Goal: Find specific page/section: Find specific page/section

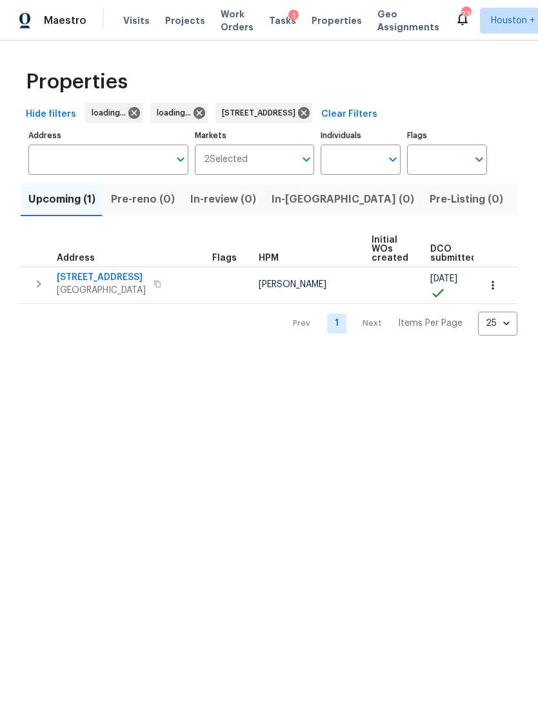
type input "[STREET_ADDRESS]"
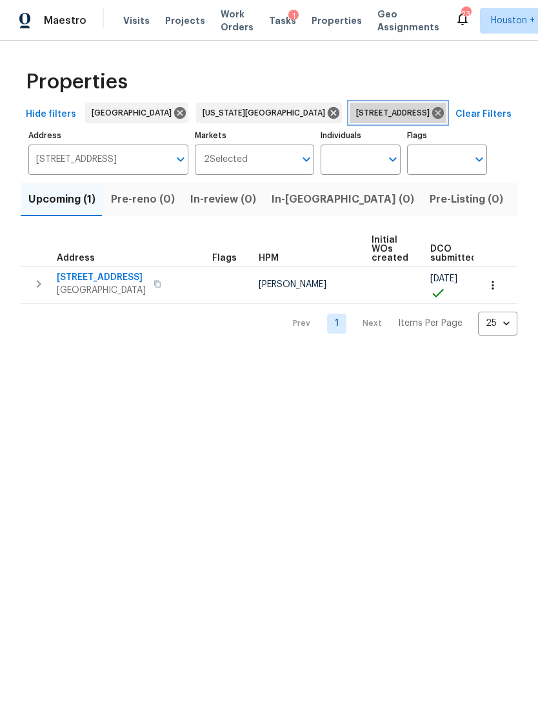
click at [431, 107] on icon at bounding box center [438, 113] width 14 height 14
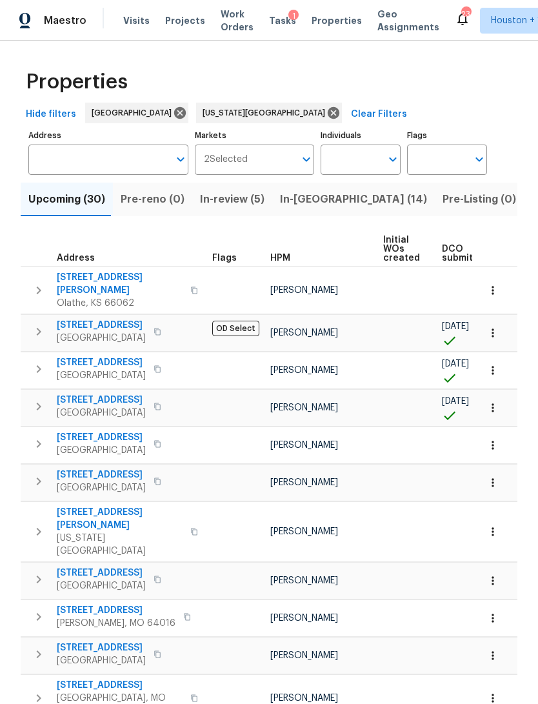
click at [136, 15] on span "Visits" at bounding box center [136, 20] width 26 height 13
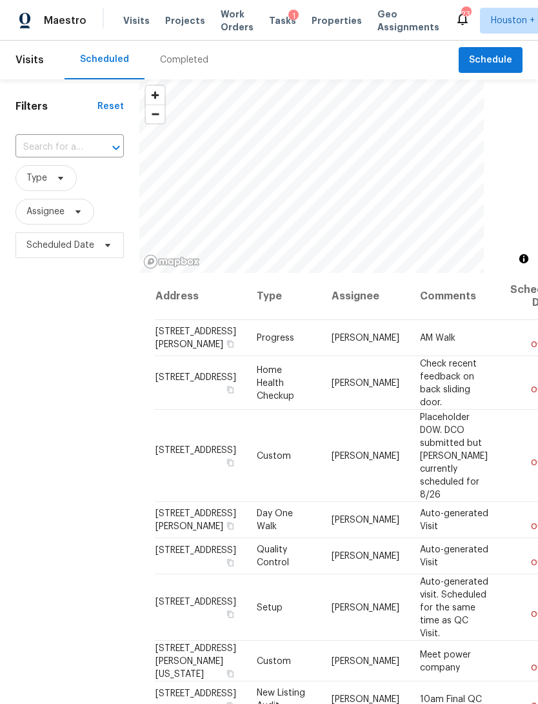
click at [318, 26] on span "Properties" at bounding box center [337, 20] width 50 height 13
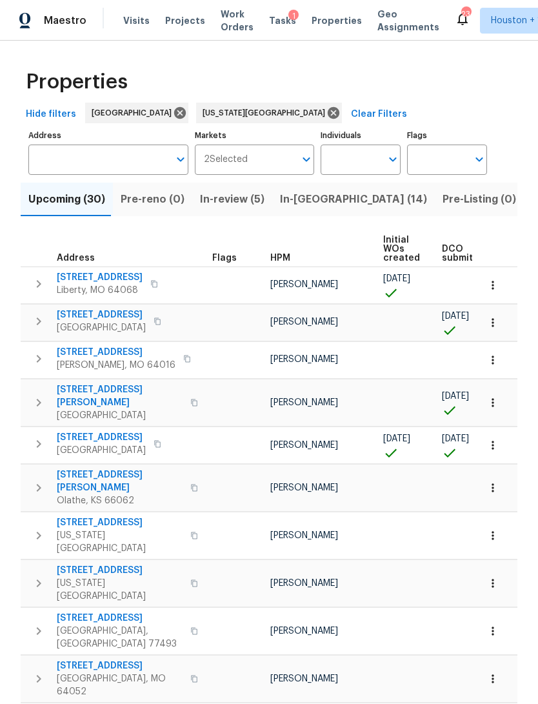
click at [145, 192] on span "Pre-reno (0)" at bounding box center [153, 199] width 64 height 18
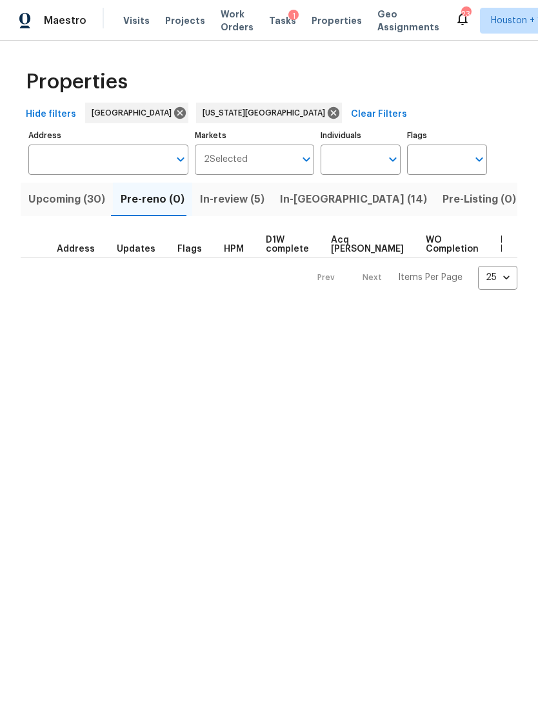
click at [48, 199] on span "Upcoming (30)" at bounding box center [66, 199] width 77 height 18
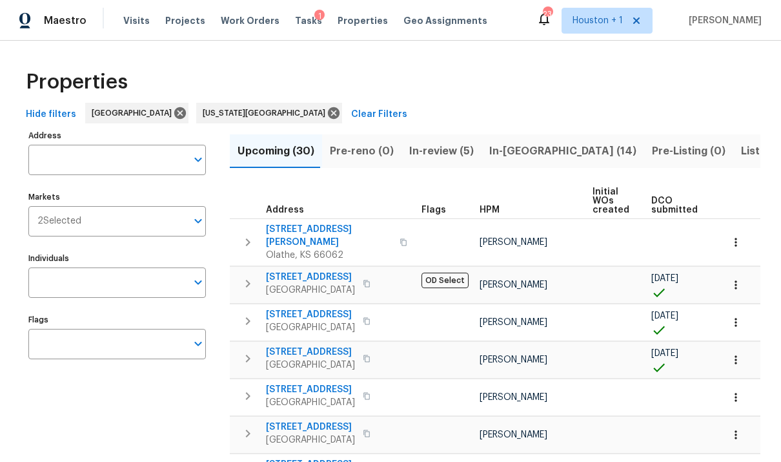
click at [538, 205] on span "DCO submitted" at bounding box center [674, 205] width 46 height 18
click at [301, 308] on span "[STREET_ADDRESS]" at bounding box center [310, 314] width 89 height 13
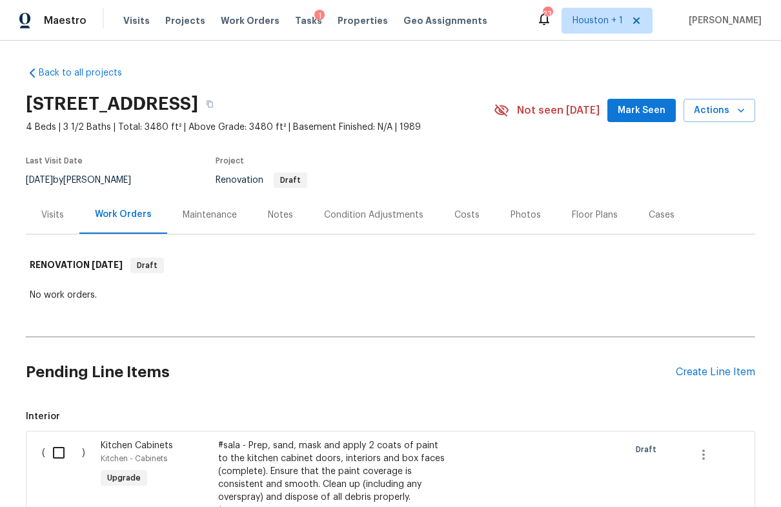
click at [45, 212] on div "Visits" at bounding box center [52, 215] width 23 height 13
